Goal: Check status

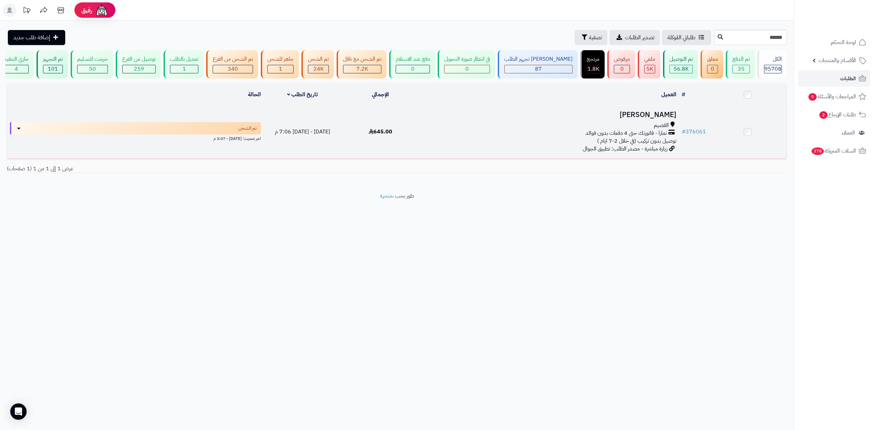
click at [639, 123] on div "القصيم" at bounding box center [549, 126] width 254 height 8
